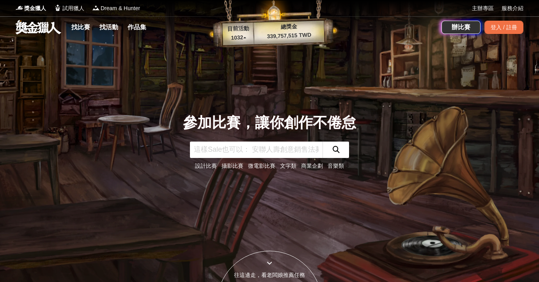
click at [252, 151] on input "text" at bounding box center [256, 150] width 133 height 16
type input "農業"
click at [336, 149] on button "submit" at bounding box center [335, 150] width 27 height 16
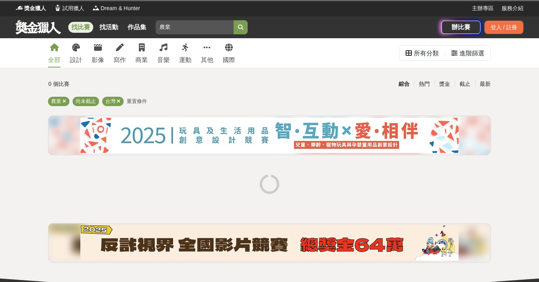
click at [171, 27] on input "農業" at bounding box center [195, 27] width 78 height 14
type input "農"
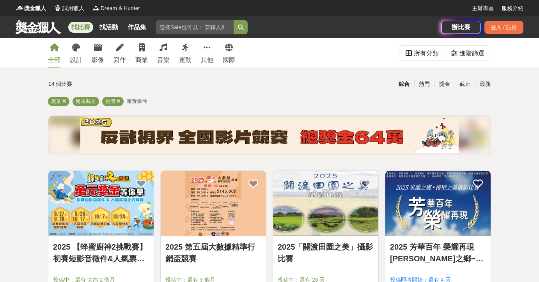
click at [210, 29] on input "search" at bounding box center [195, 27] width 78 height 14
type input "改"
type input "十"
type input "g"
type input "寫生"
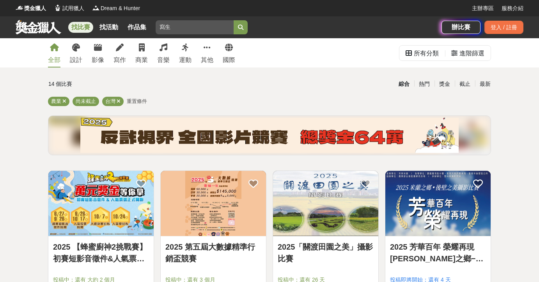
click at [241, 27] on button "submit" at bounding box center [241, 27] width 14 height 14
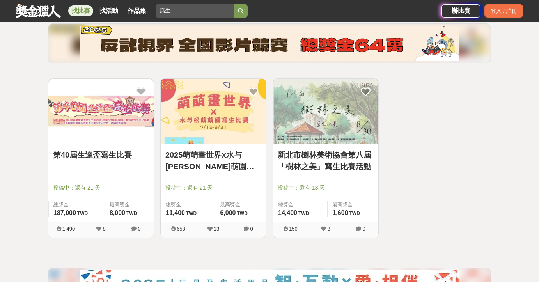
scroll to position [44, 0]
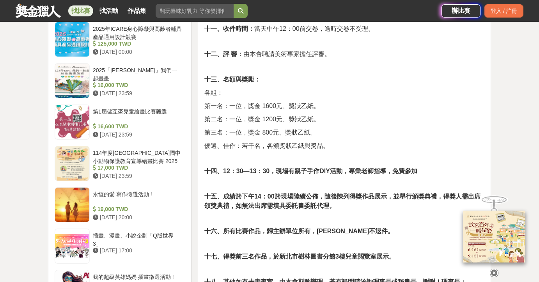
scroll to position [935, 0]
